Goal: Transaction & Acquisition: Purchase product/service

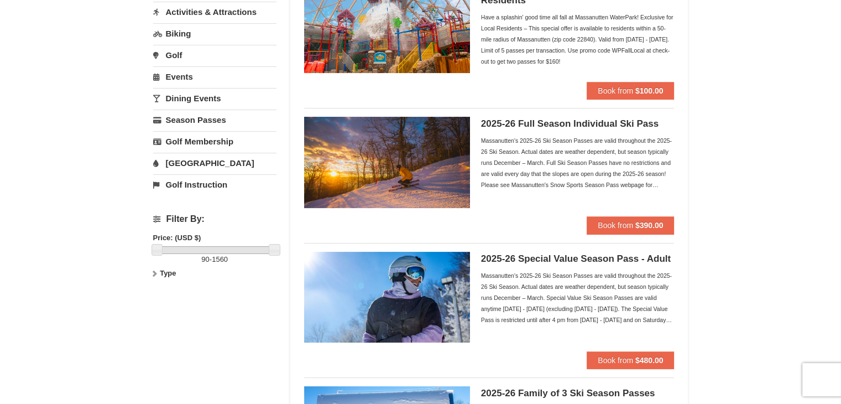
scroll to position [138, 0]
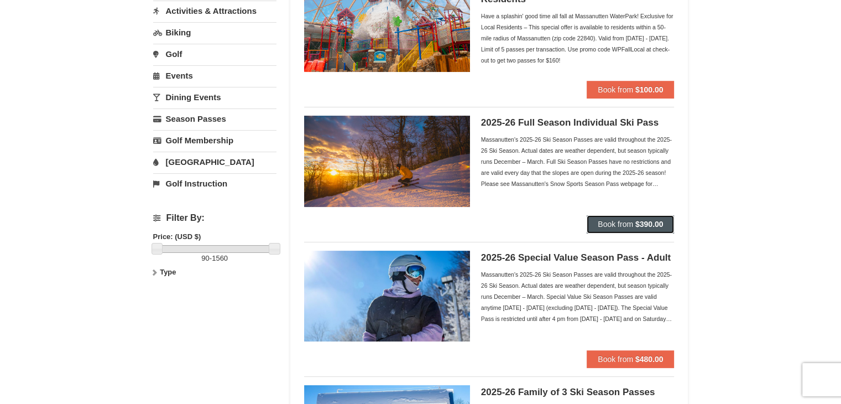
click at [639, 224] on strong "$390.00" at bounding box center [649, 223] width 28 height 9
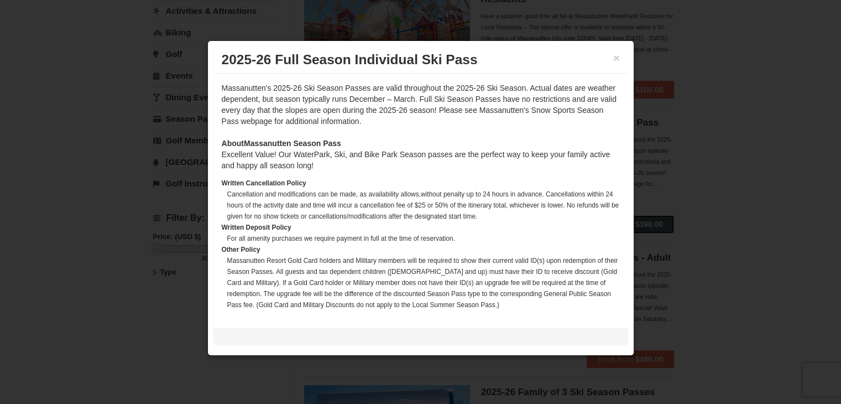
scroll to position [371, 0]
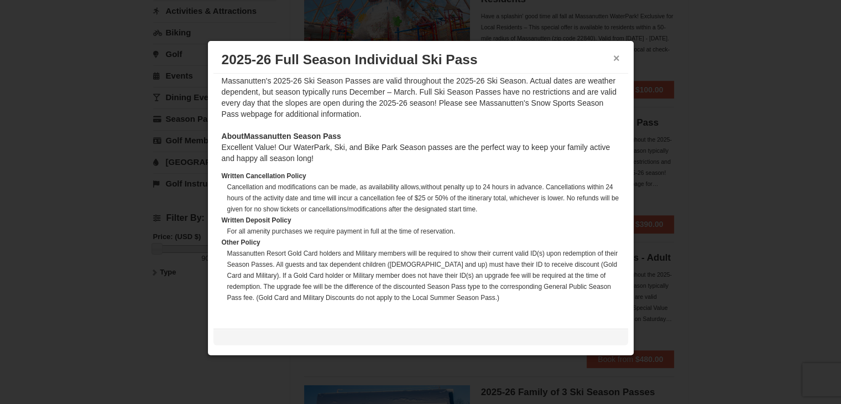
click at [615, 57] on button "×" at bounding box center [616, 58] width 7 height 11
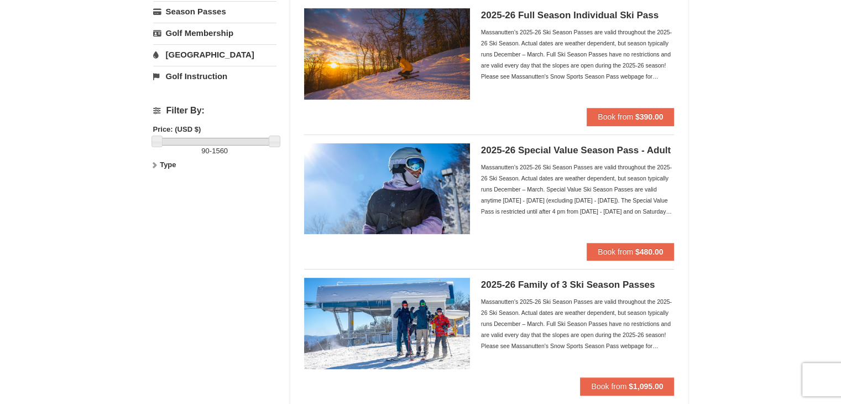
scroll to position [245, 0]
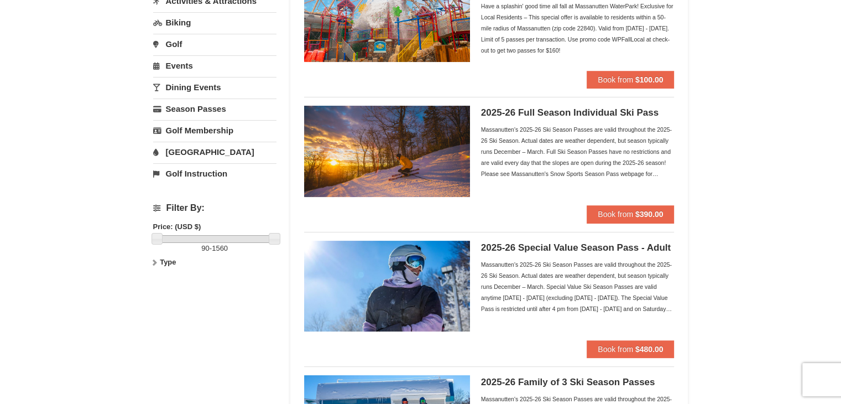
scroll to position [157, 0]
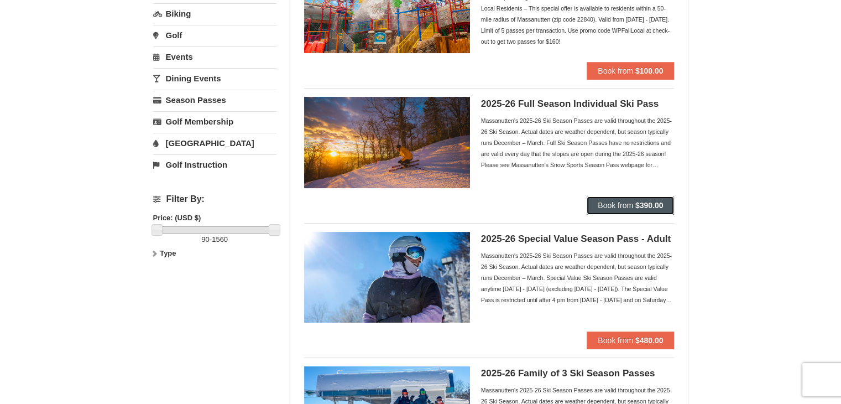
click at [619, 208] on span "Book from" at bounding box center [615, 205] width 35 height 9
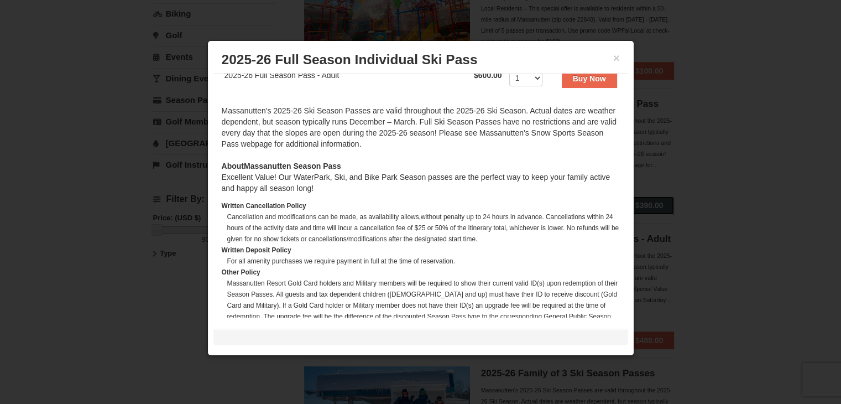
scroll to position [344, 0]
